Goal: Register for event/course

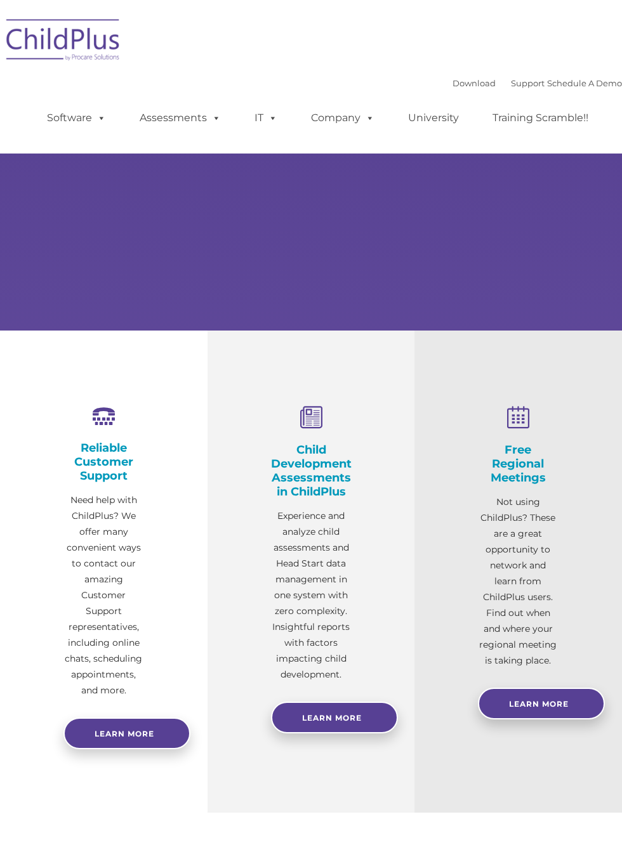
select select "MEDIUM"
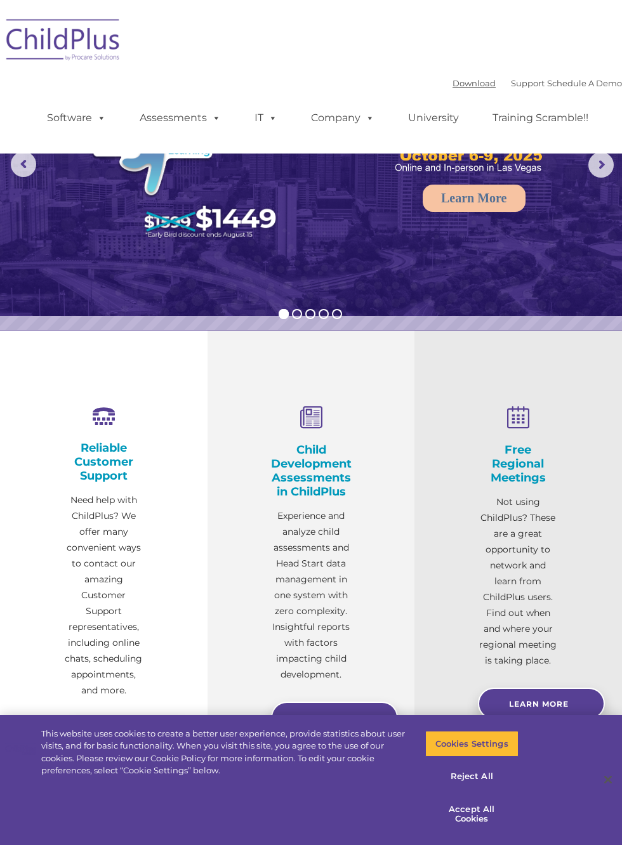
click at [459, 85] on link "Download" at bounding box center [473, 83] width 43 height 10
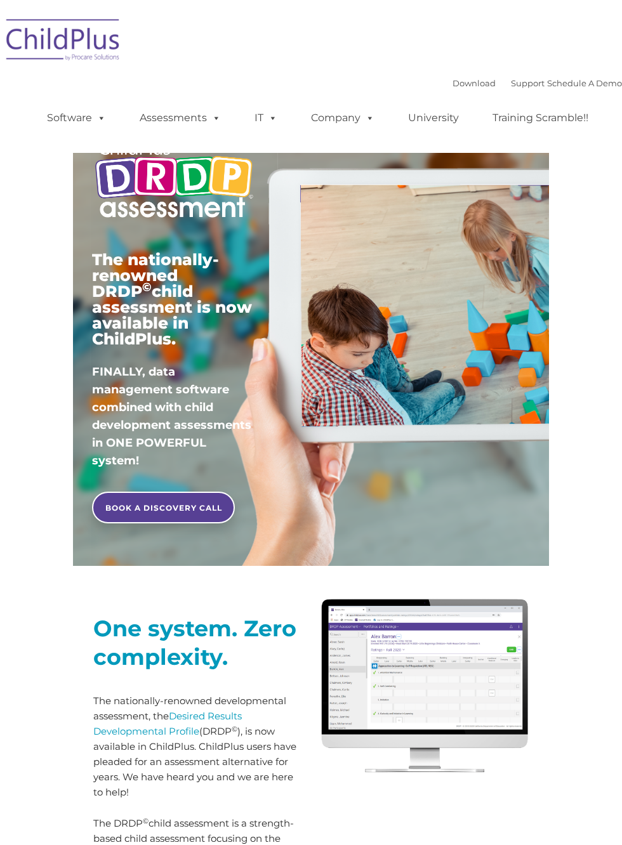
type input ""
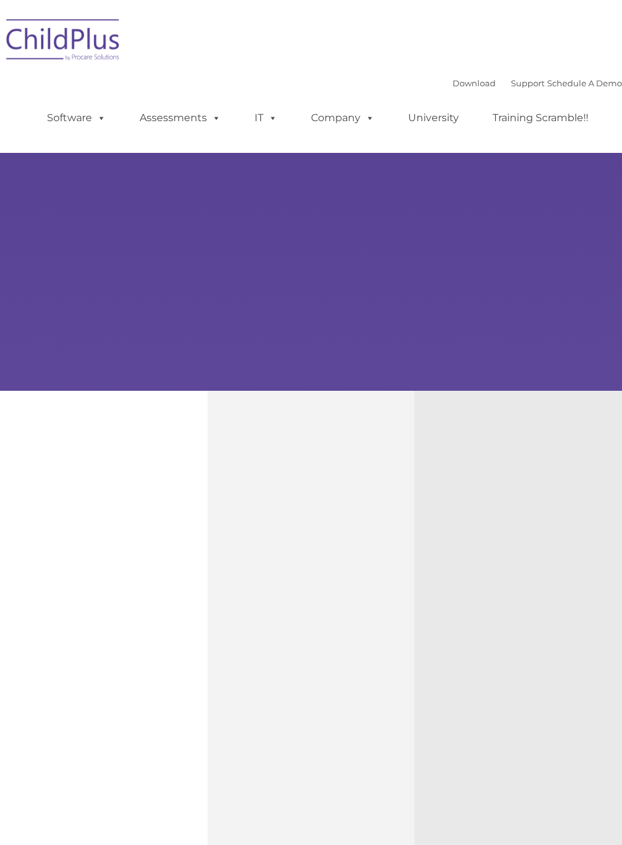
type input ""
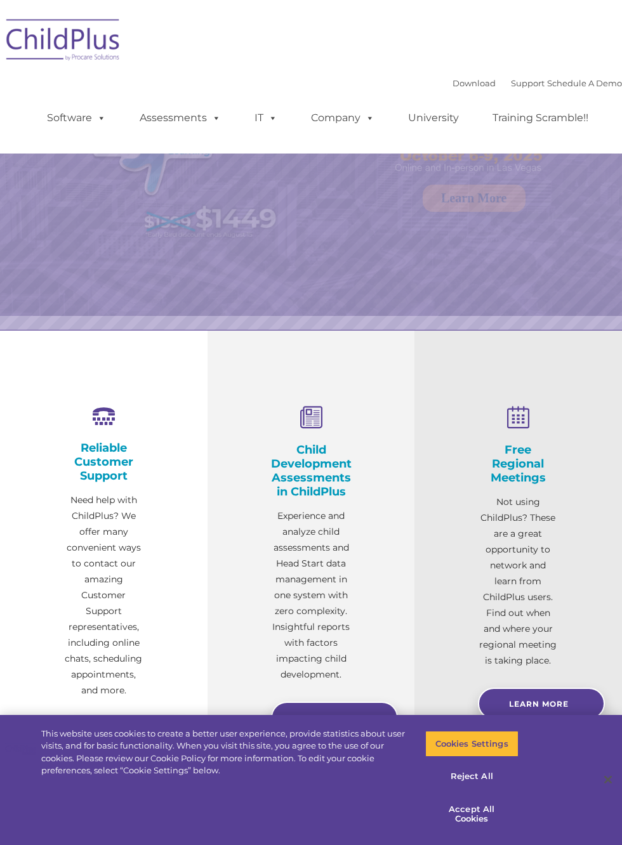
select select "MEDIUM"
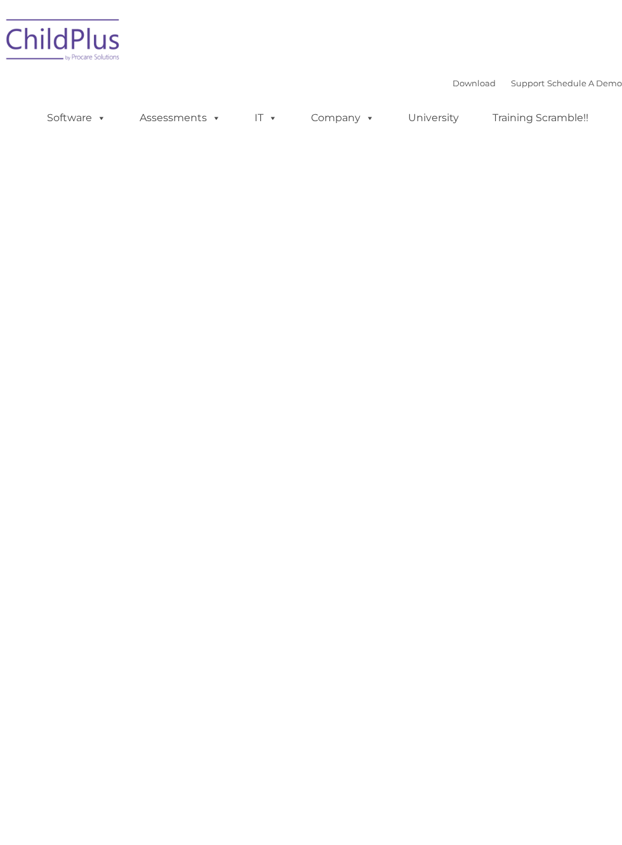
type input ""
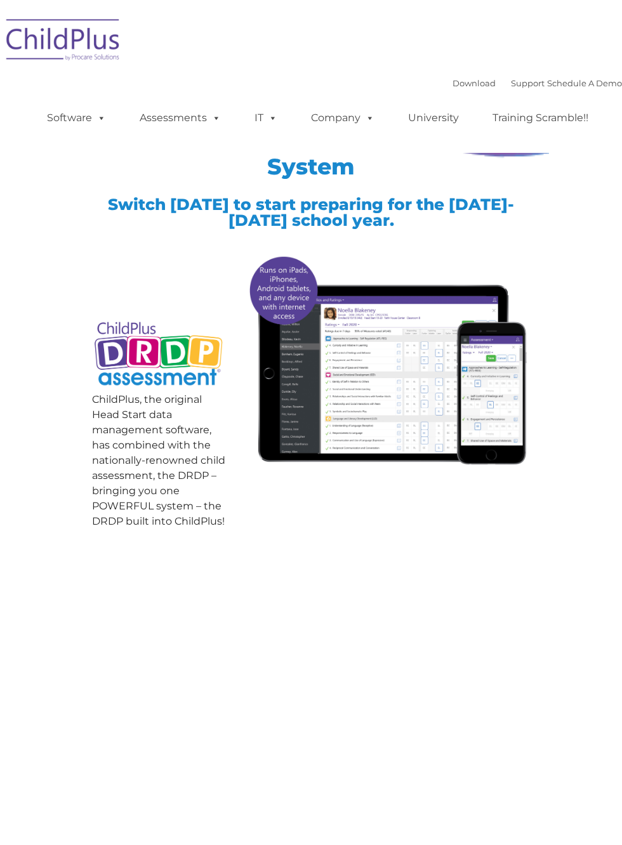
type input ""
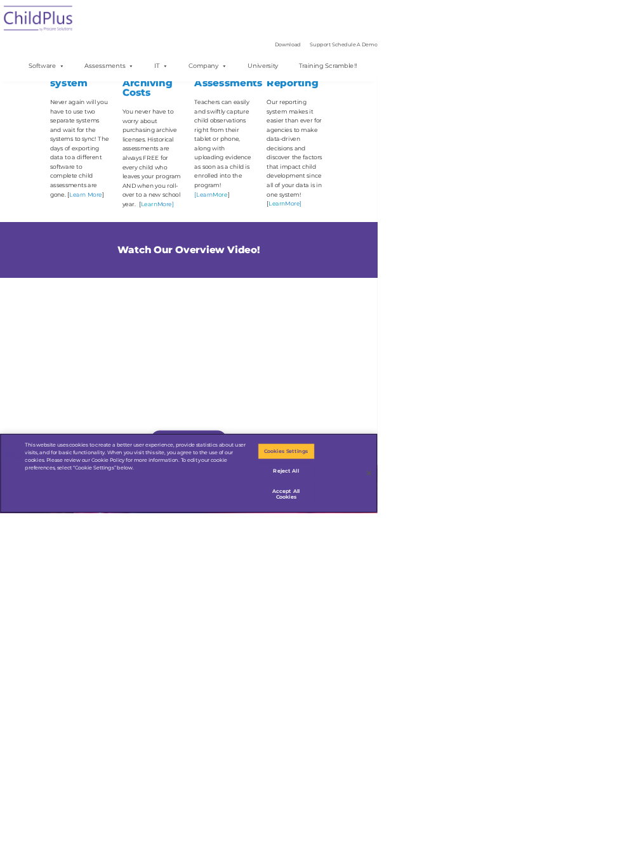
scroll to position [759, 0]
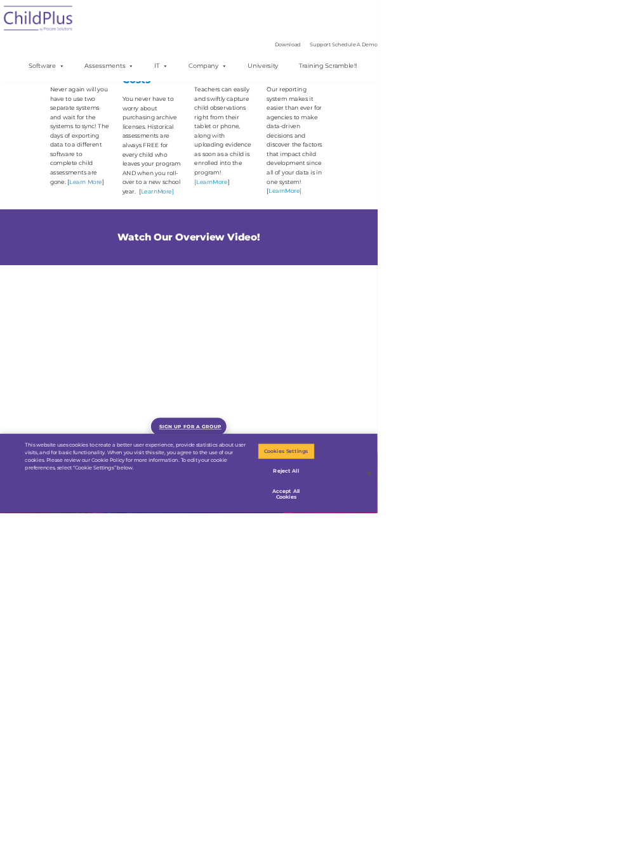
click at [360, 739] on span "SIGN UP FOR A GROUP DEMO" at bounding box center [313, 719] width 103 height 40
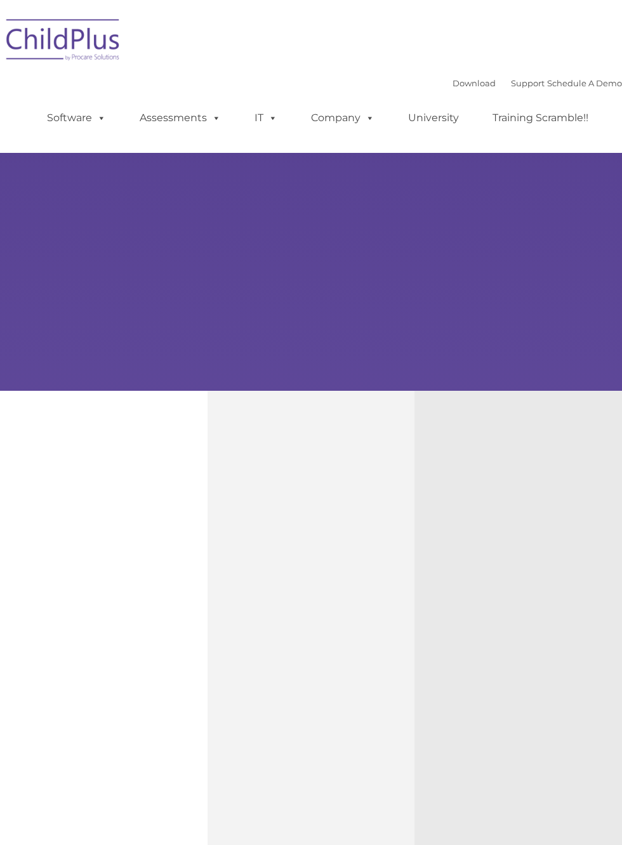
type input ""
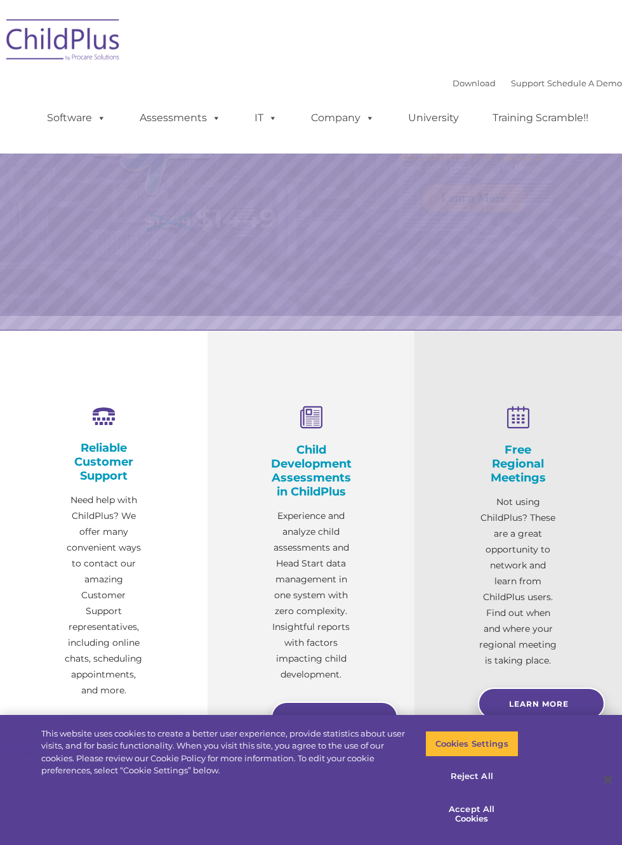
select select "MEDIUM"
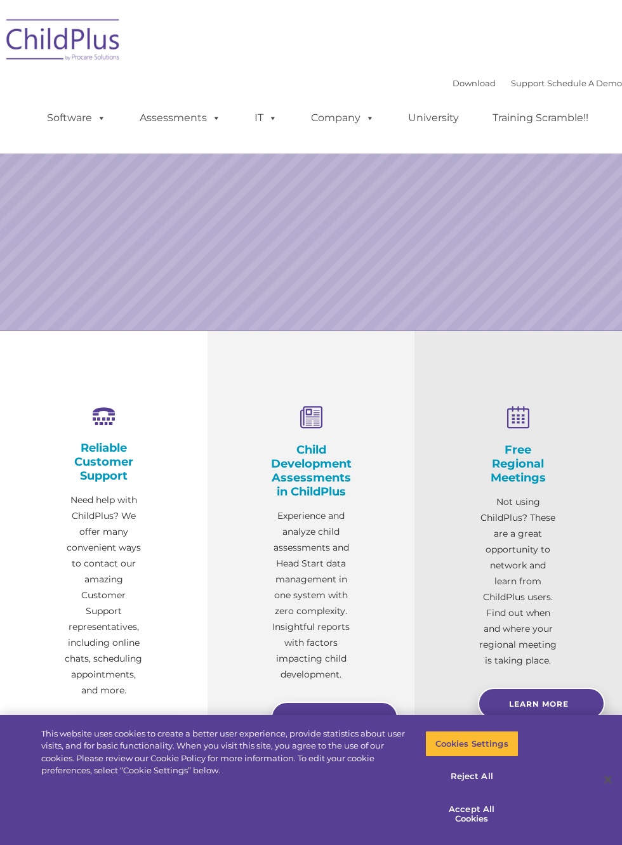
select select "MEDIUM"
